Goal: Task Accomplishment & Management: Use online tool/utility

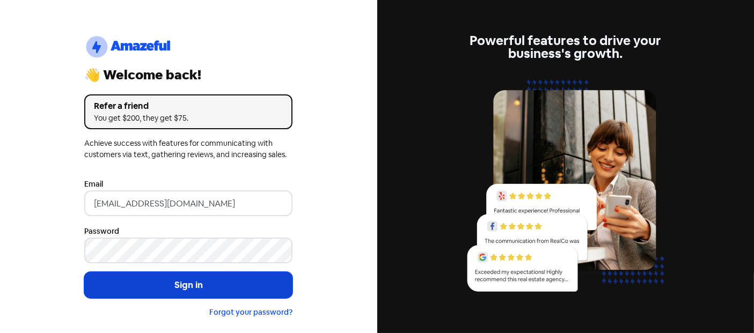
click at [152, 283] on button "Sign in" at bounding box center [188, 285] width 208 height 27
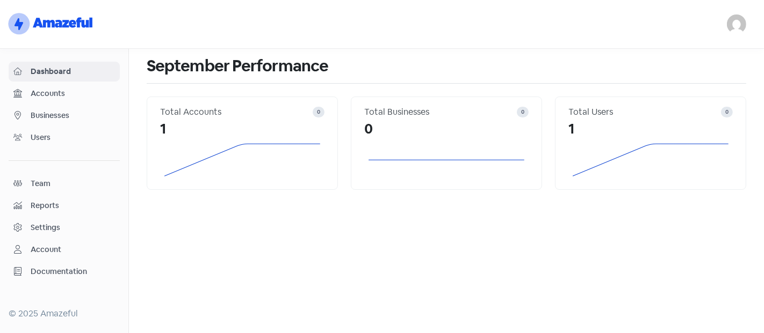
click at [53, 115] on span "Businesses" at bounding box center [73, 115] width 84 height 11
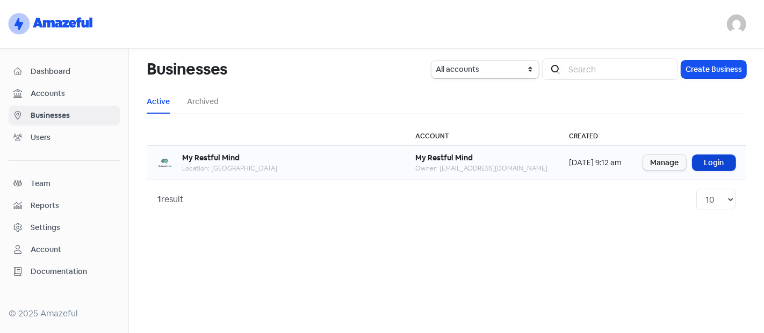
click at [703, 156] on link "Login" at bounding box center [713, 163] width 43 height 16
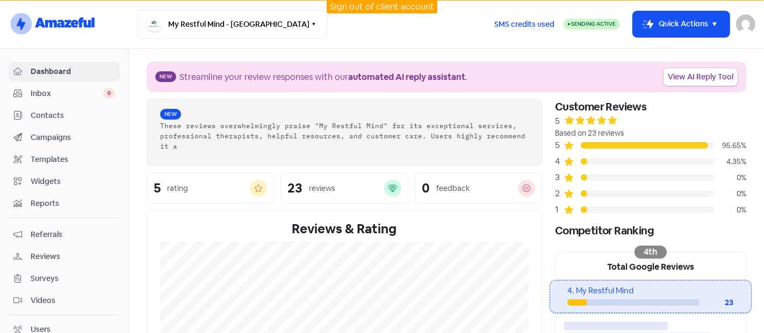
click at [40, 136] on span "Campaigns" at bounding box center [73, 137] width 84 height 11
